Goal: Check status

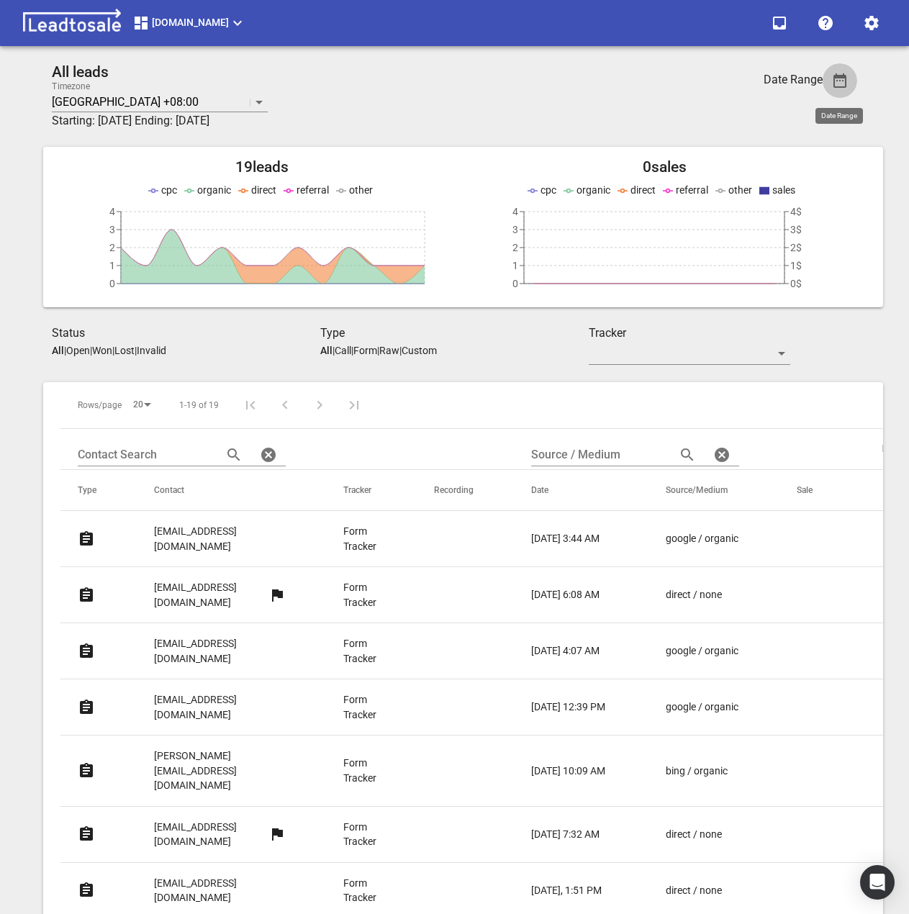
click at [849, 71] on button "button" at bounding box center [839, 80] width 35 height 35
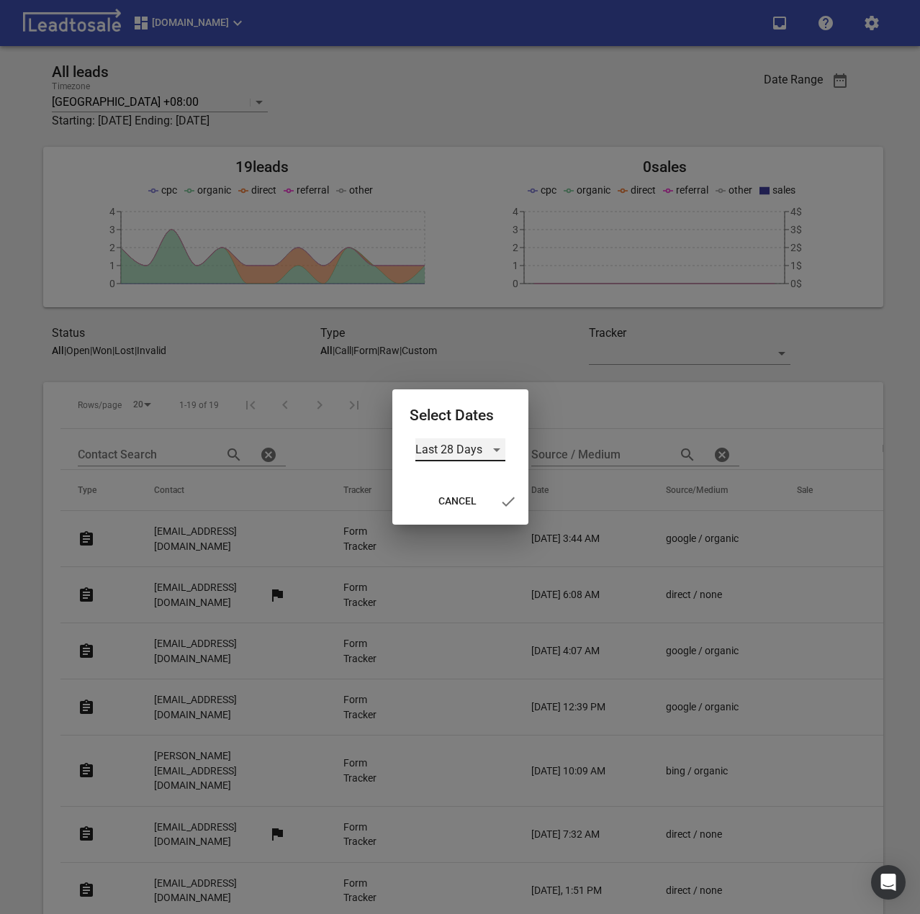
click at [498, 442] on div "Last 28 Days" at bounding box center [460, 449] width 90 height 23
click at [495, 82] on div at bounding box center [460, 457] width 920 height 914
click at [492, 441] on div "Last 28 Days" at bounding box center [460, 449] width 90 height 23
drag, startPoint x: 473, startPoint y: 534, endPoint x: 470, endPoint y: 558, distance: 23.9
click at [470, 558] on ul "Last 28 Days Last Month All Time Custom" at bounding box center [460, 502] width 90 height 150
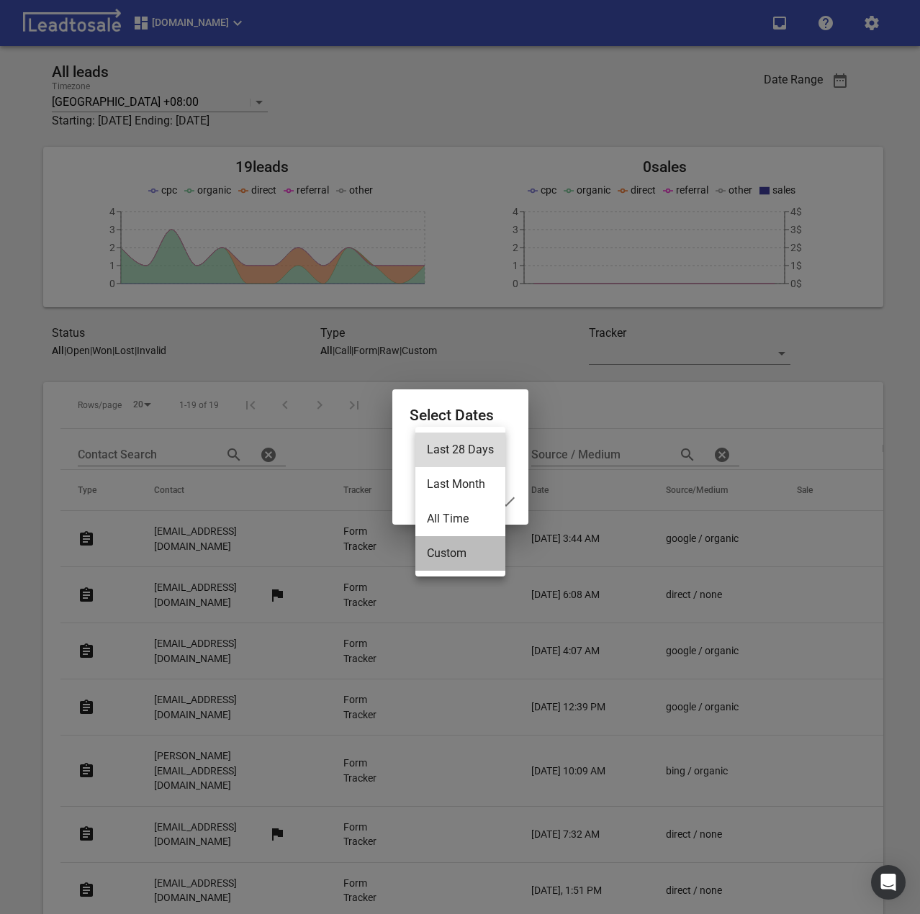
click at [462, 555] on li "Custom" at bounding box center [460, 553] width 90 height 35
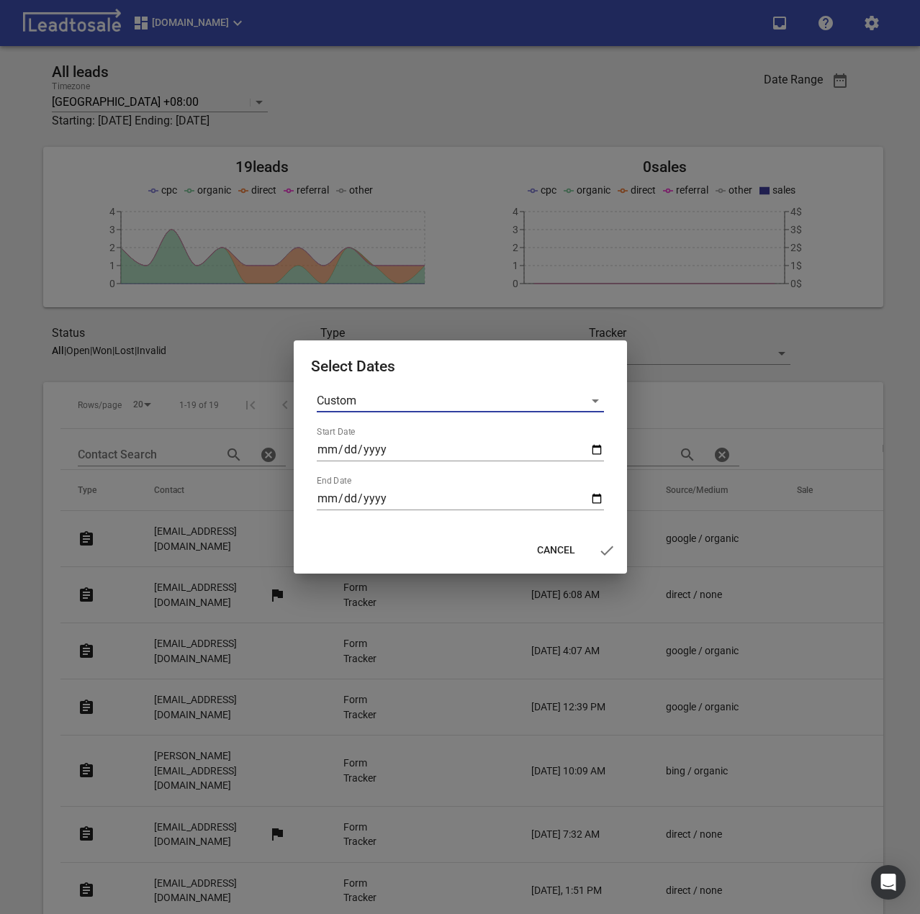
click at [604, 448] on form "Custom Start Date End Date" at bounding box center [460, 449] width 299 height 121
click at [599, 448] on input "Start Date" at bounding box center [460, 449] width 287 height 23
type input "[DATE]"
click at [594, 494] on input "End Date" at bounding box center [460, 498] width 287 height 23
type input "[DATE]"
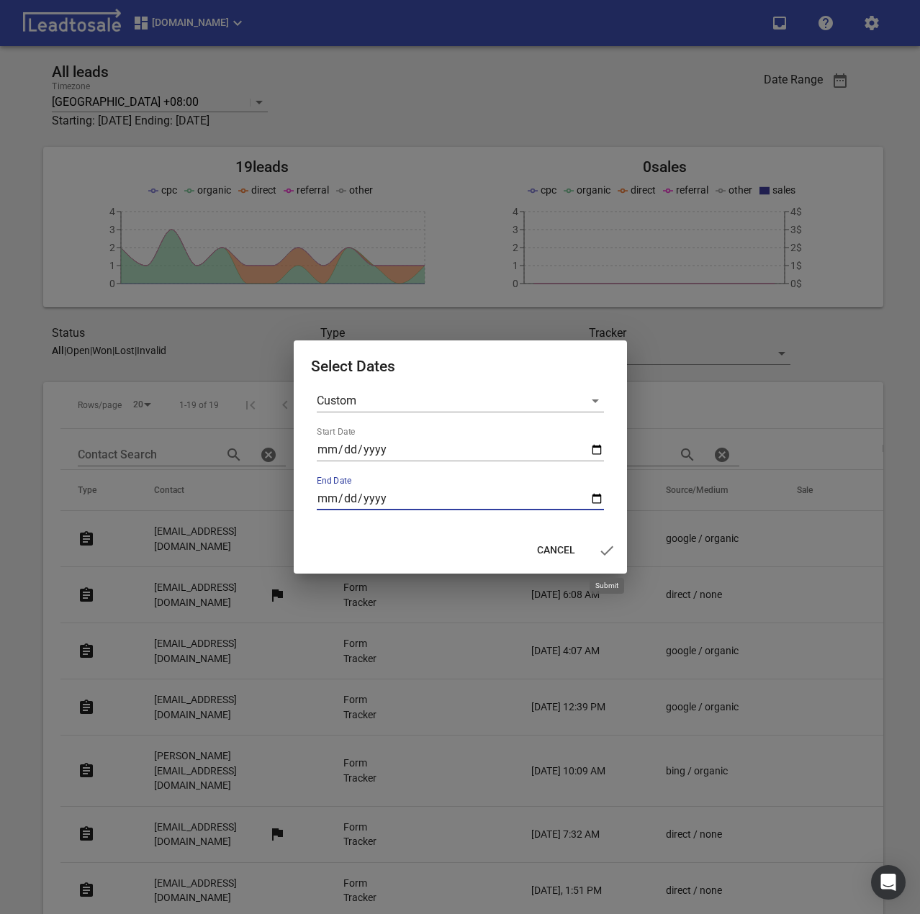
click at [599, 547] on icon "button" at bounding box center [606, 550] width 17 height 17
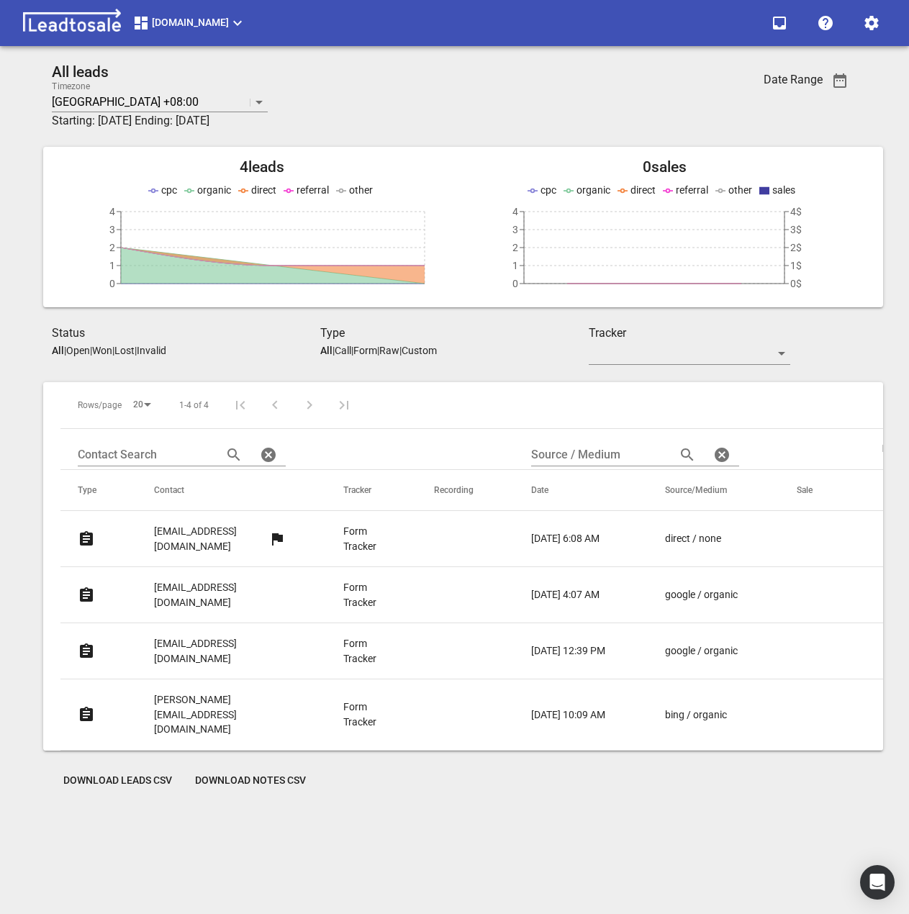
click at [430, 90] on div "All leads Timezone [GEOGRAPHIC_DATA] +08:00 Starting: [DATE] Ending: [DATE]" at bounding box center [387, 96] width 671 height 66
